Goal: Check status: Check status

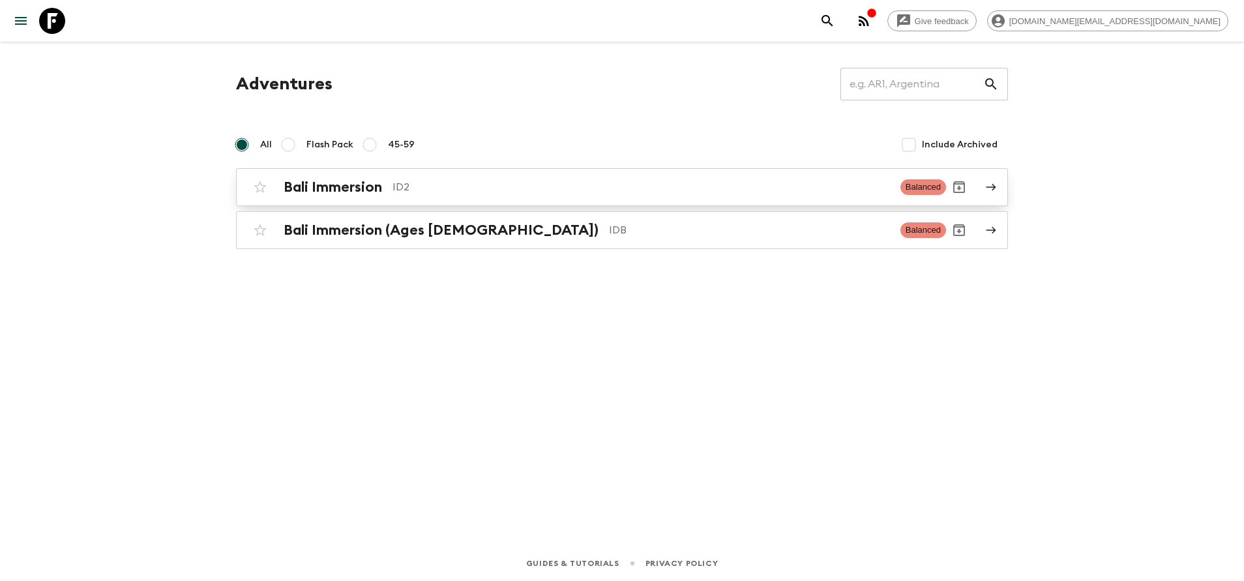
click at [382, 187] on h2 "Bali Immersion" at bounding box center [333, 187] width 98 height 17
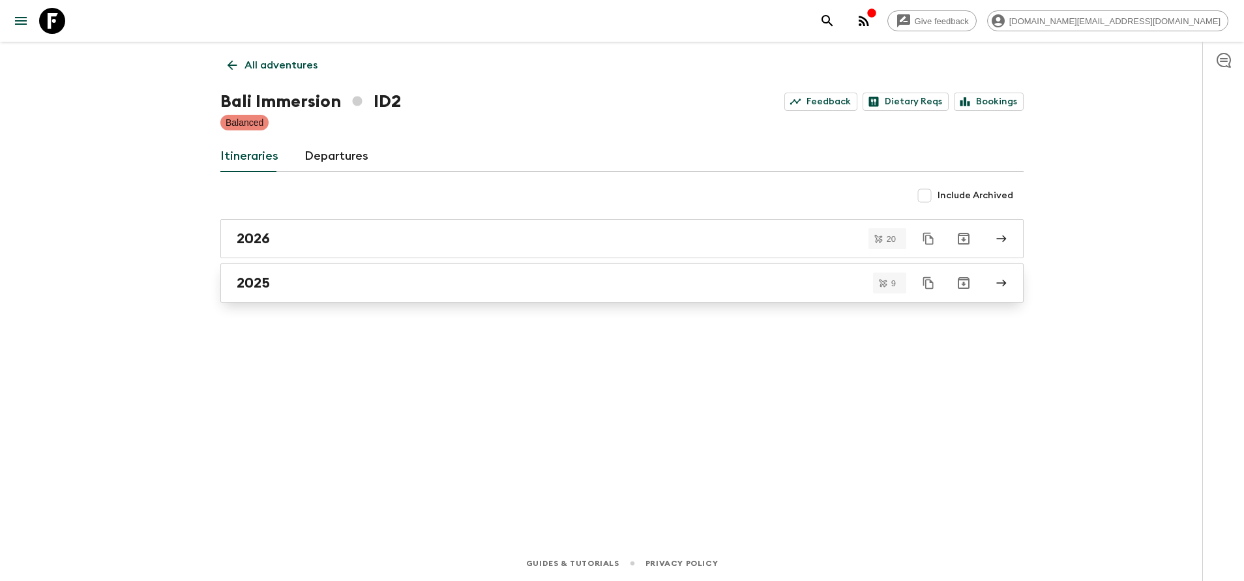
click at [405, 287] on div "2025" at bounding box center [610, 283] width 746 height 17
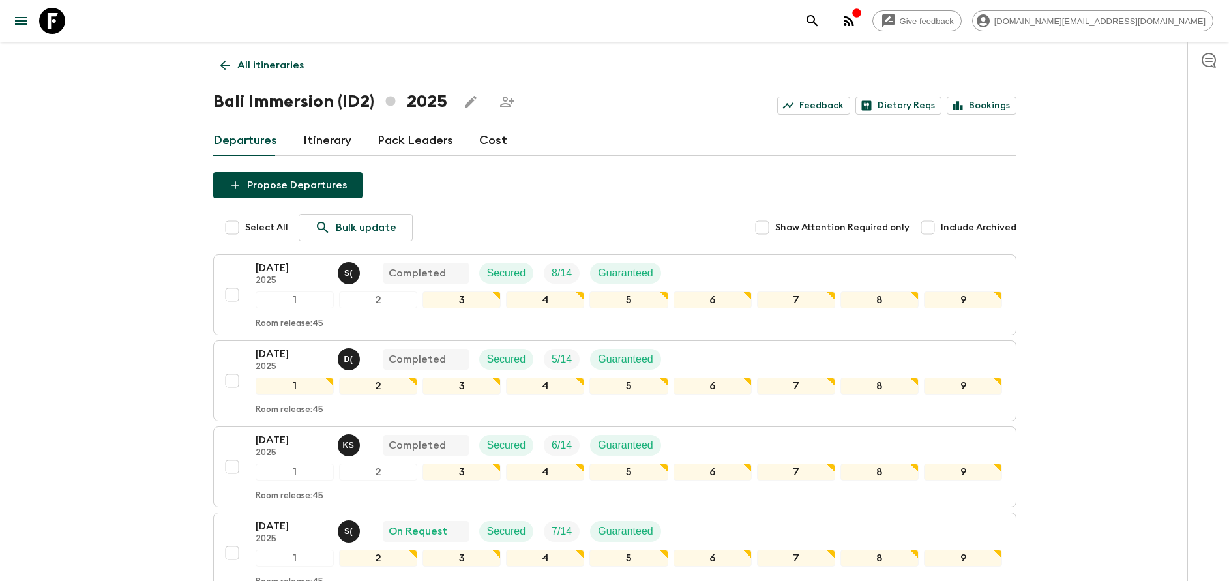
click at [116, 230] on div "Give feedback [DOMAIN_NAME][EMAIL_ADDRESS][DOMAIN_NAME] All itineraries Bali Im…" at bounding box center [614, 571] width 1229 height 1143
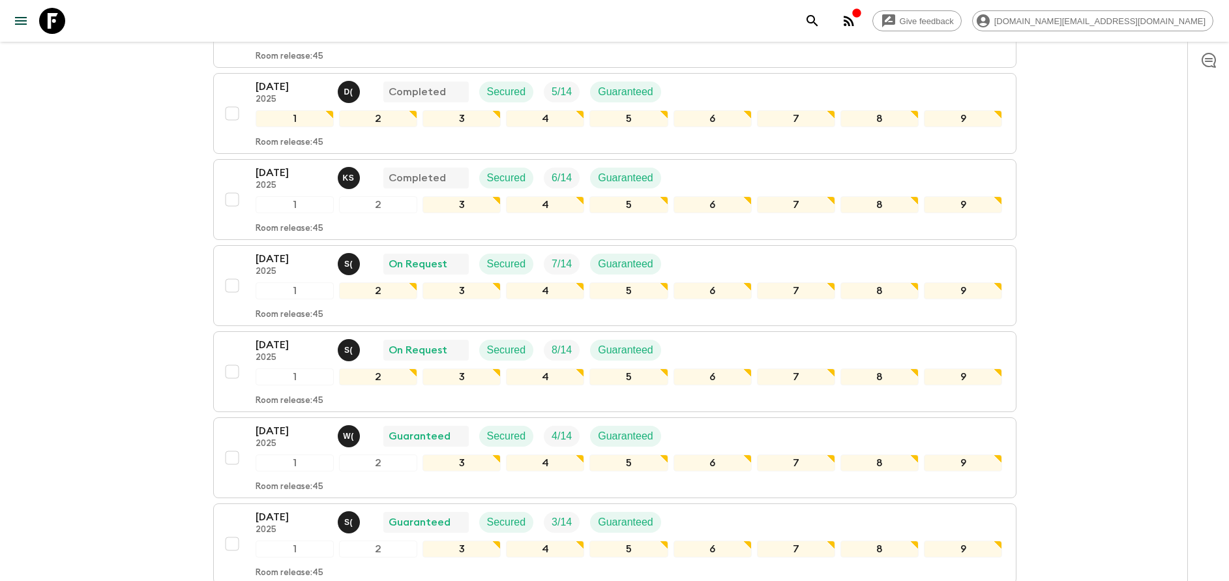
scroll to position [293, 0]
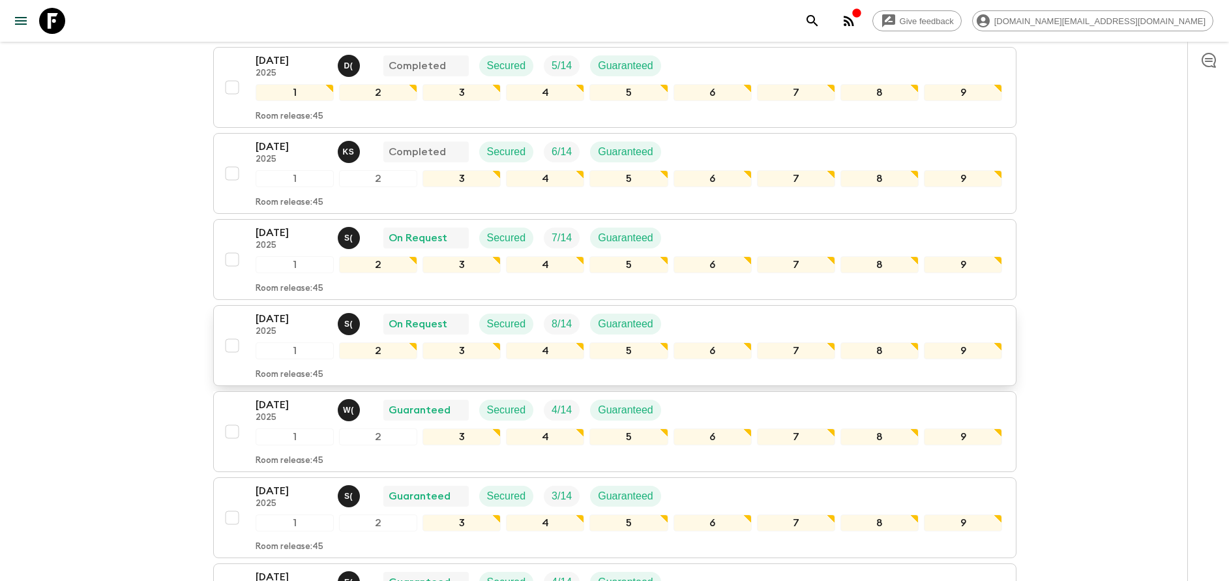
click at [271, 320] on p "[DATE]" at bounding box center [292, 319] width 72 height 16
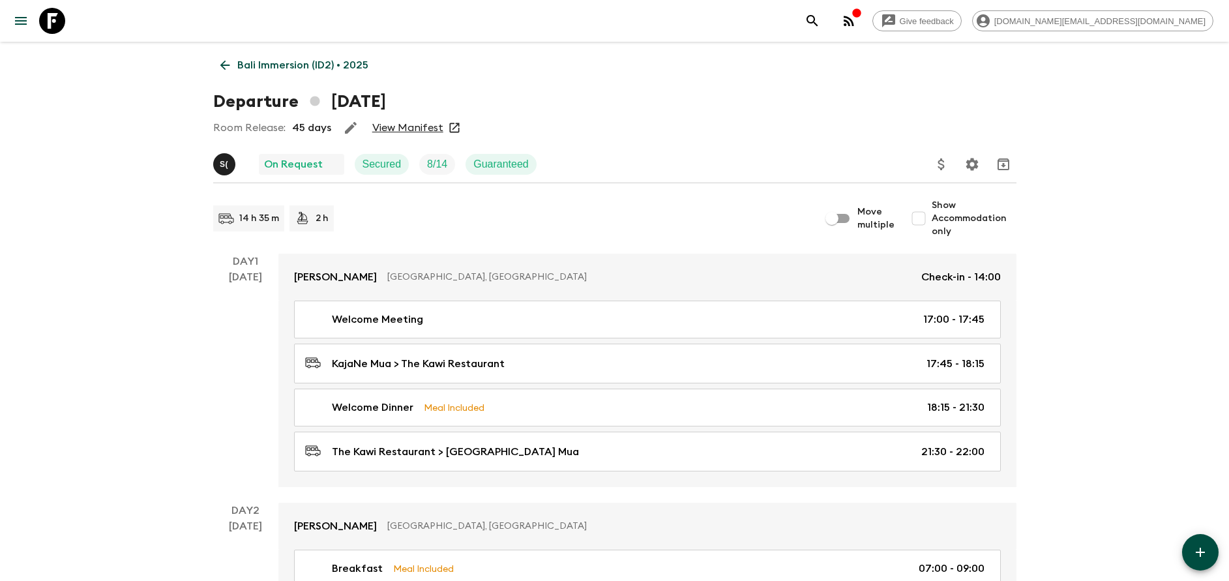
click at [404, 126] on link "View Manifest" at bounding box center [407, 127] width 71 height 13
